Goal: Information Seeking & Learning: Learn about a topic

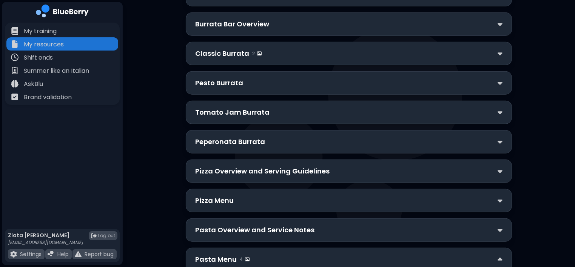
scroll to position [508, 0]
click at [228, 49] on p "Classic Burrata" at bounding box center [222, 53] width 54 height 11
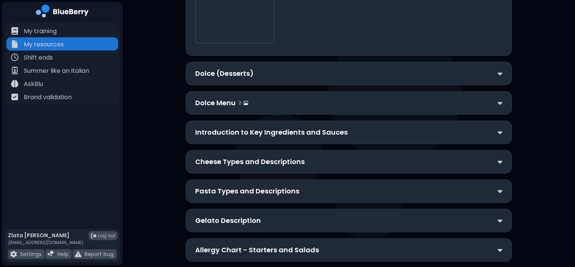
scroll to position [3070, 0]
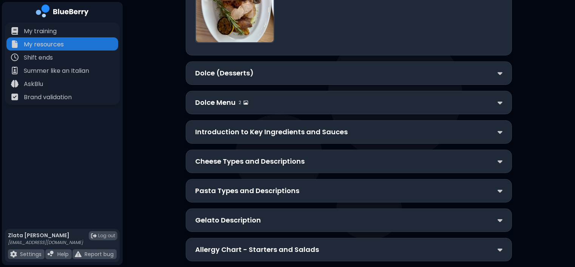
click at [234, 85] on div "Dolce (Desserts)" at bounding box center [349, 73] width 326 height 23
click at [225, 78] on p "Dolce (Desserts)" at bounding box center [224, 73] width 58 height 11
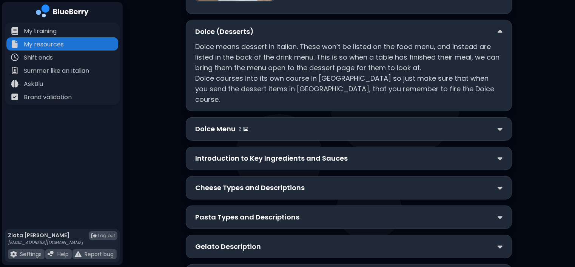
scroll to position [3113, 0]
click at [223, 140] on div "Dolce Menu 2" at bounding box center [349, 128] width 326 height 23
click at [217, 134] on p "Dolce Menu" at bounding box center [215, 128] width 40 height 11
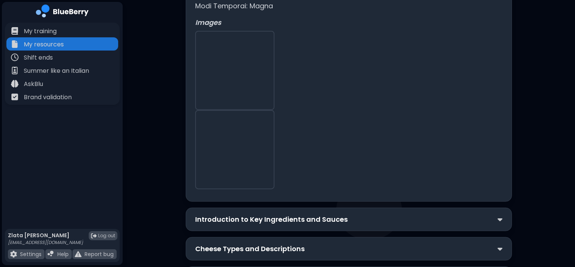
scroll to position [3794, 0]
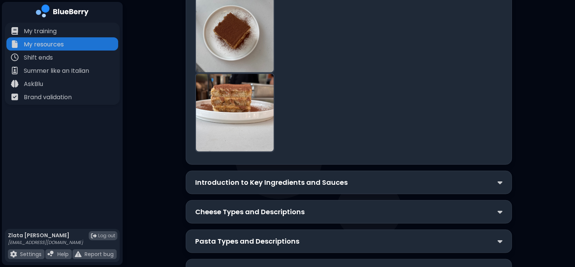
click at [217, 183] on div "Introduction to Key Ingredients and Sauces" at bounding box center [349, 182] width 326 height 23
click at [216, 185] on p "Introduction to Key Ingredients and Sauces" at bounding box center [271, 182] width 152 height 11
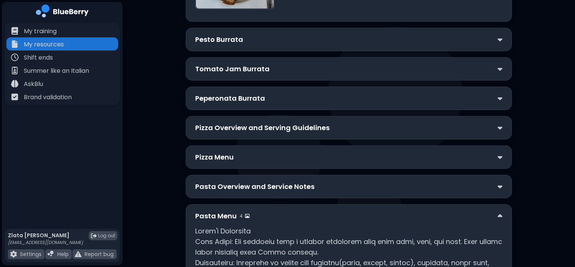
scroll to position [920, 0]
click at [223, 123] on p "Pizza Overview and Serving Guidelines" at bounding box center [262, 127] width 134 height 11
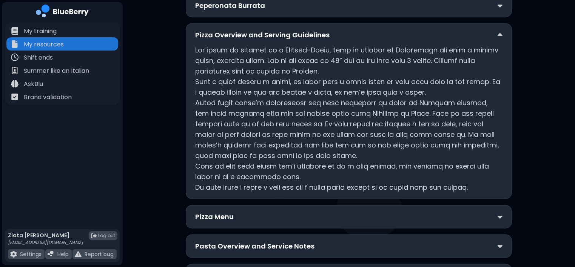
scroll to position [1016, 0]
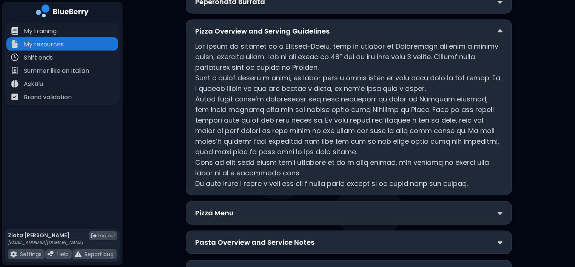
click at [212, 208] on p "Pizza Menu" at bounding box center [214, 213] width 38 height 11
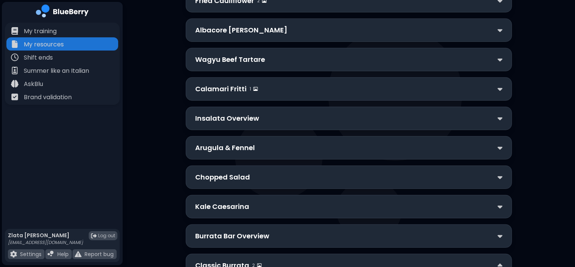
scroll to position [0, 0]
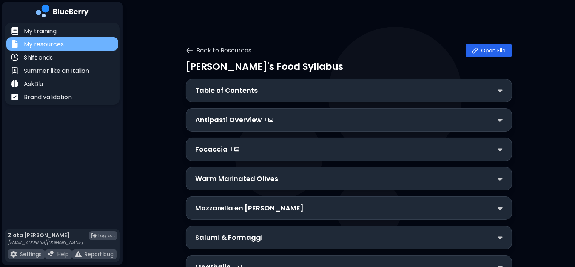
click at [58, 42] on p "My resources" at bounding box center [44, 44] width 40 height 9
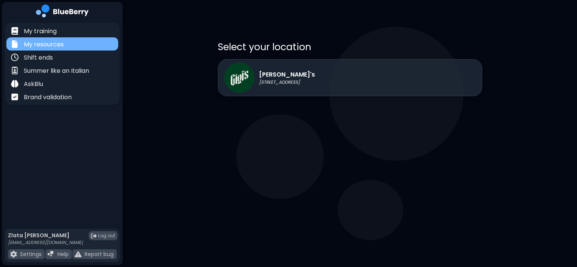
click at [51, 46] on p "My resources" at bounding box center [44, 44] width 40 height 9
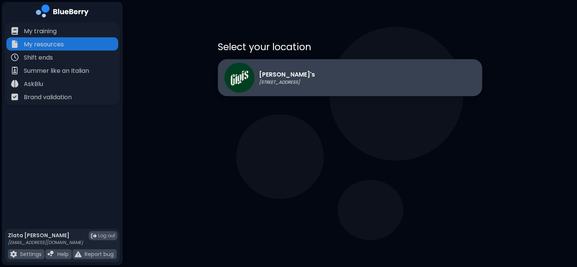
click at [266, 81] on p "[STREET_ADDRESS]" at bounding box center [287, 82] width 56 height 6
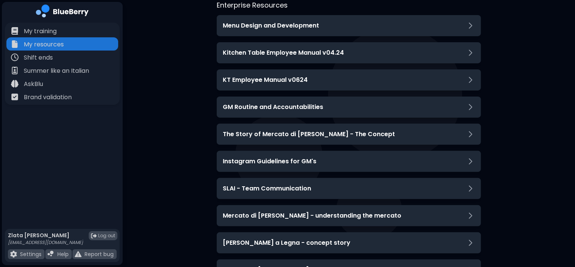
scroll to position [240, 0]
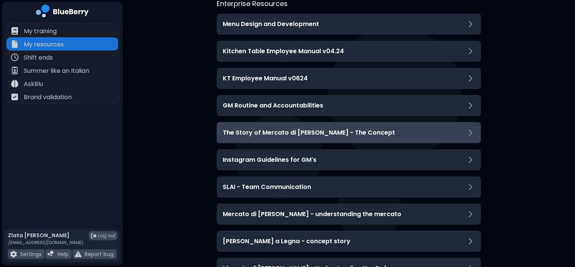
click at [327, 128] on h3 "The Story of Mercato di [PERSON_NAME] - The Concept" at bounding box center [309, 132] width 172 height 9
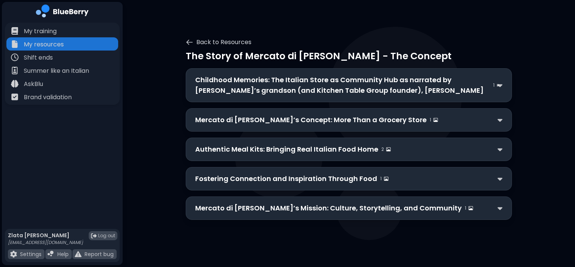
scroll to position [5, 0]
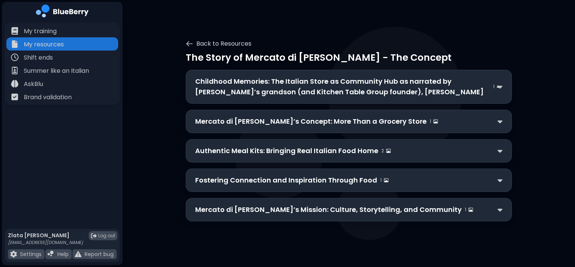
click at [316, 209] on p "Mercato di [PERSON_NAME]’s Mission: Culture, Storytelling, and Community" at bounding box center [328, 210] width 266 height 11
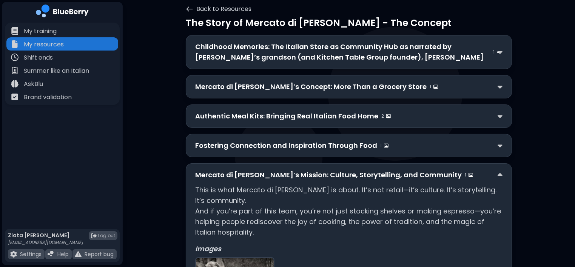
scroll to position [38, 0]
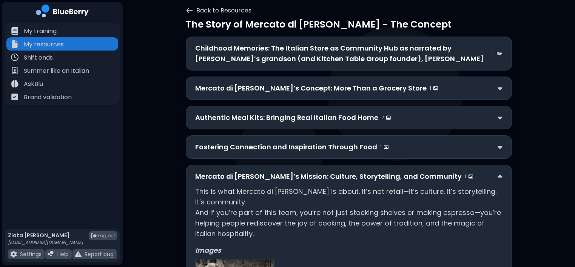
click at [309, 92] on p "Mercato di [PERSON_NAME]’s Concept: More Than a Grocery Store" at bounding box center [310, 88] width 231 height 11
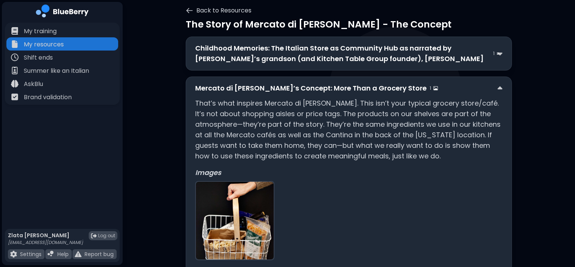
click at [309, 92] on p "Mercato di [PERSON_NAME]’s Concept: More Than a Grocery Store" at bounding box center [310, 88] width 231 height 11
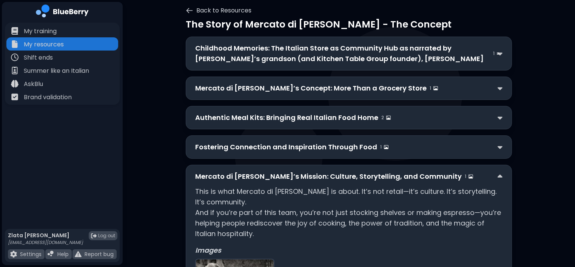
click at [190, 15] on div "Back to Resources The Story of Mercato di [PERSON_NAME] - The Concept Childhood…" at bounding box center [349, 181] width 326 height 357
click at [189, 10] on icon at bounding box center [190, 10] width 6 height 5
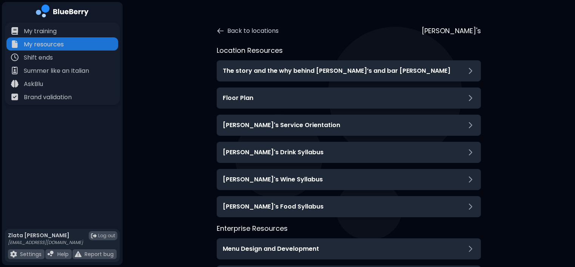
scroll to position [15, 0]
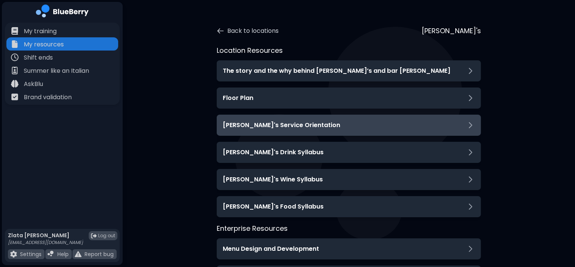
click at [251, 129] on h3 "Gigi's Service Orientation" at bounding box center [281, 125] width 117 height 9
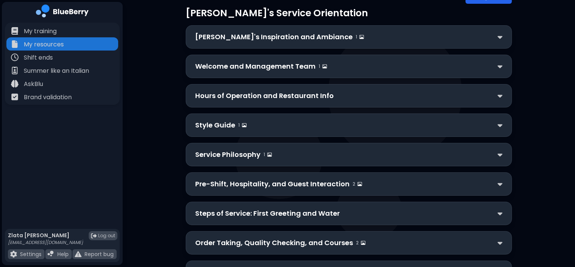
scroll to position [78, 0]
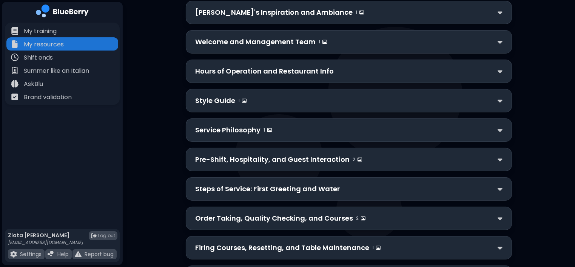
click at [217, 76] on div "Hours of Operation and Restaurant Info" at bounding box center [349, 71] width 326 height 23
click at [220, 71] on p "Hours of Operation and Restaurant Info" at bounding box center [264, 71] width 138 height 11
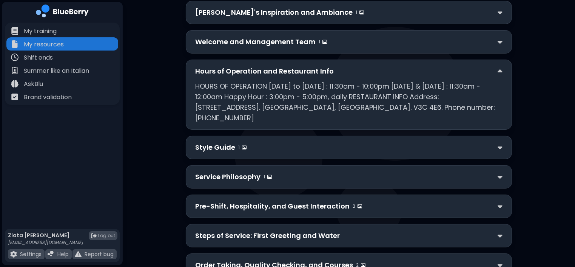
click at [220, 71] on p "Hours of Operation and Restaurant Info" at bounding box center [264, 71] width 138 height 11
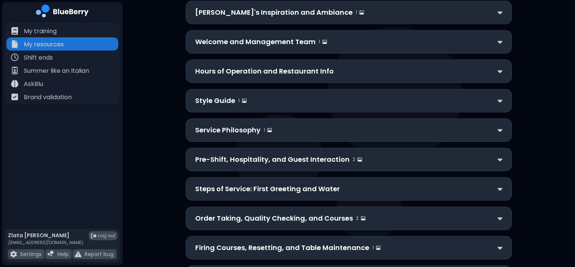
scroll to position [51, 0]
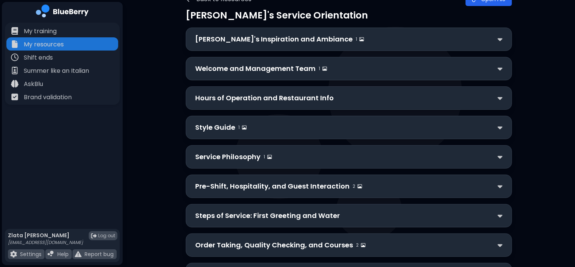
click at [230, 40] on p "Gigi's Inspiration and Ambiance" at bounding box center [273, 39] width 157 height 11
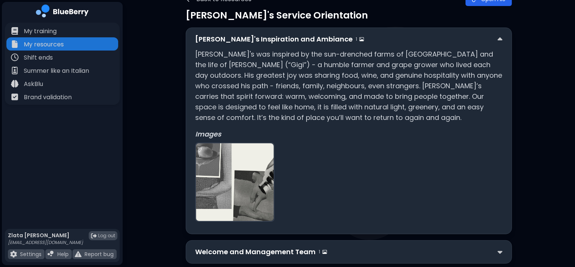
click at [230, 40] on p "Gigi's Inspiration and Ambiance" at bounding box center [273, 39] width 157 height 11
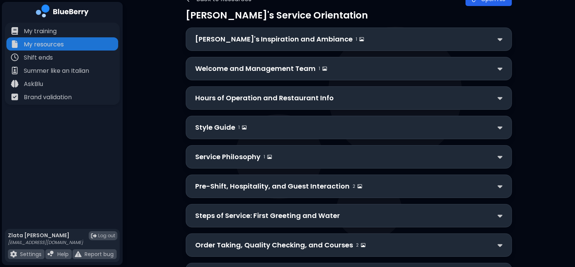
scroll to position [202, 0]
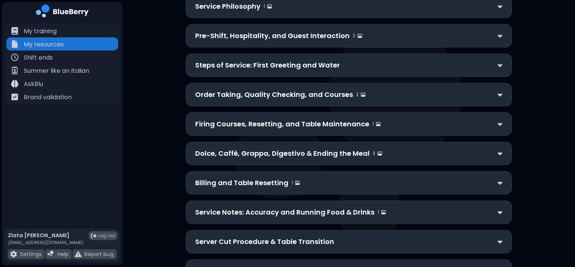
click at [217, 65] on p "Steps of Service: First Greeting and Water" at bounding box center [267, 65] width 145 height 11
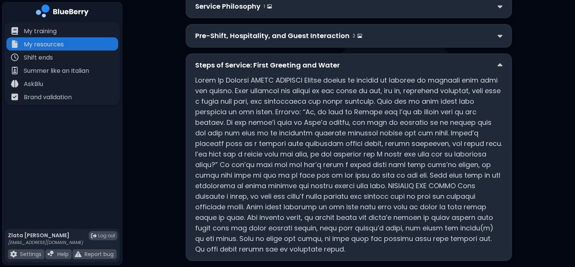
click at [221, 35] on p "Pre-Shift, Hospitality, and Guest Interaction" at bounding box center [272, 36] width 154 height 11
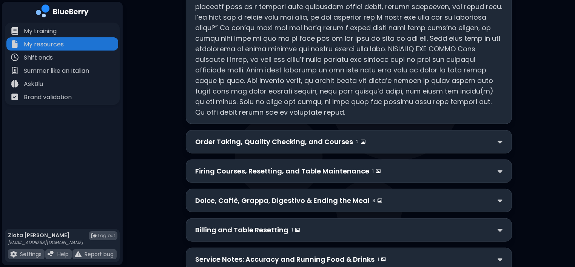
scroll to position [717, 0]
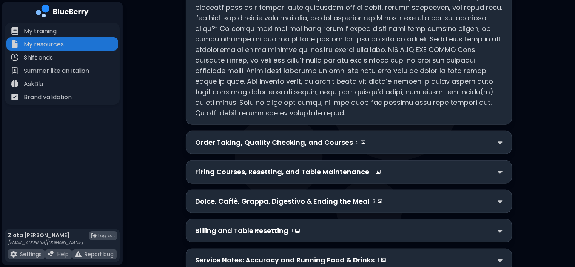
click at [212, 143] on p "Order Taking, Quality Checking, and Courses" at bounding box center [274, 142] width 158 height 11
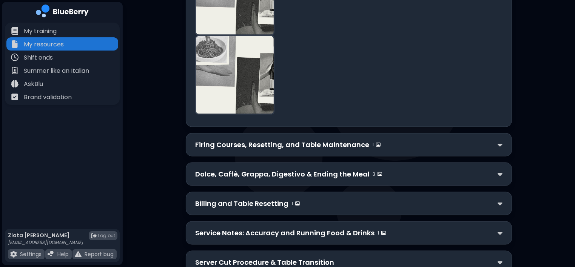
scroll to position [1167, 0]
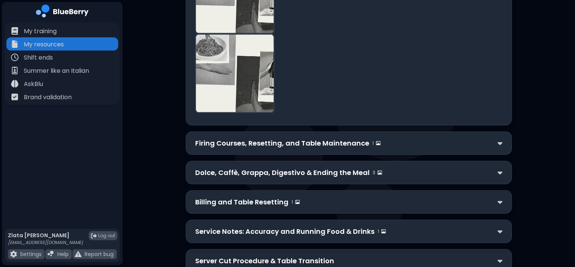
click at [212, 143] on p "Firing Courses, Resetting, and Table Maintenance" at bounding box center [282, 143] width 174 height 11
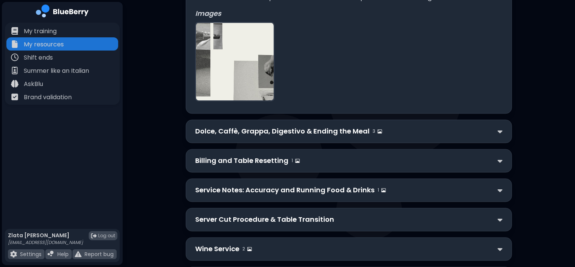
scroll to position [1534, 0]
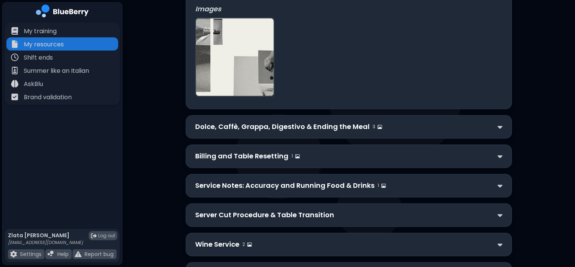
click at [214, 125] on p "Dolce, Caffè, Grappa, Digestivo & Ending the Meal" at bounding box center [282, 127] width 174 height 11
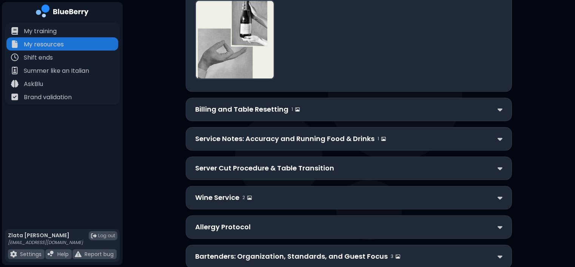
scroll to position [1997, 0]
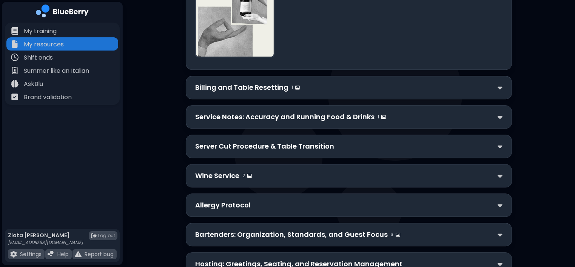
click at [211, 105] on div "Service Notes: Accuracy and Running Food & Drinks 1" at bounding box center [349, 116] width 326 height 23
click at [211, 112] on p "Service Notes: Accuracy and Running Food & Drinks" at bounding box center [284, 117] width 179 height 11
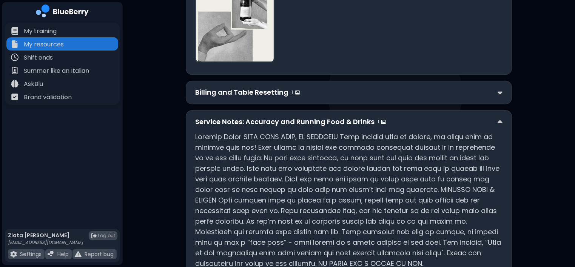
scroll to position [1993, 0]
click at [222, 87] on p "Billing and Table Resetting" at bounding box center [241, 92] width 93 height 11
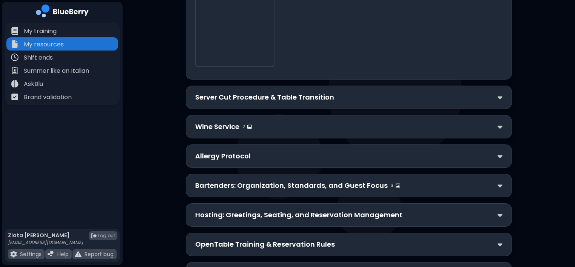
scroll to position [2613, 0]
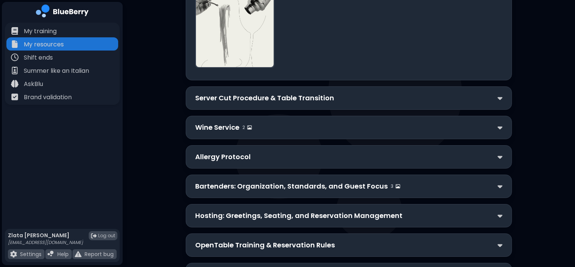
click at [215, 93] on p "Server Cut Procedure & Table Transition" at bounding box center [264, 98] width 139 height 11
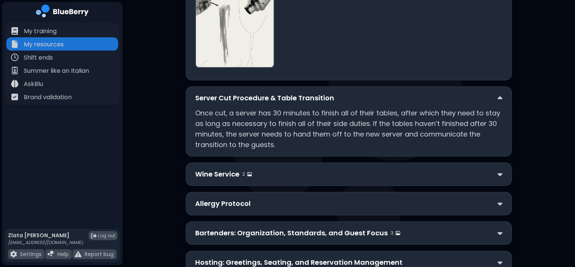
click at [225, 93] on p "Server Cut Procedure & Table Transition" at bounding box center [264, 98] width 139 height 11
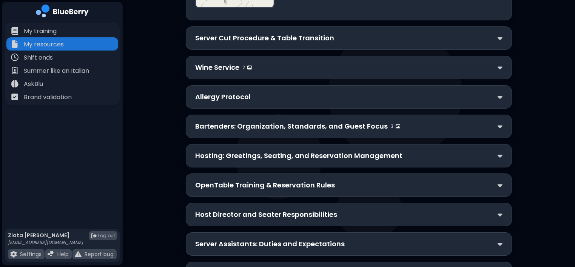
scroll to position [2704, 0]
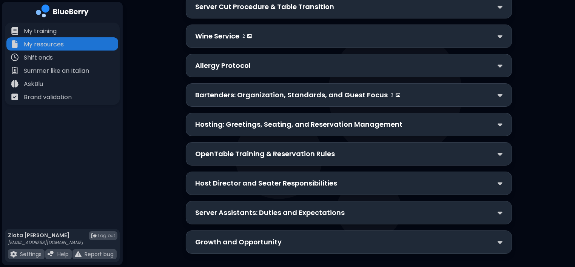
click at [221, 208] on p "Server Assistants: Duties and Expectations" at bounding box center [269, 213] width 149 height 11
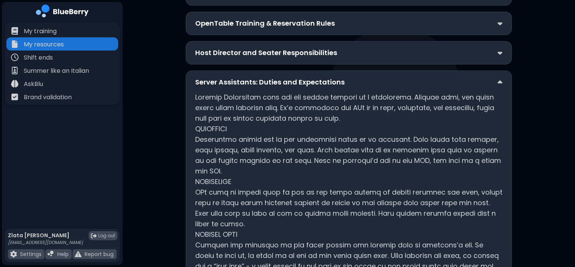
scroll to position [2880, 0]
